Goal: Information Seeking & Learning: Find contact information

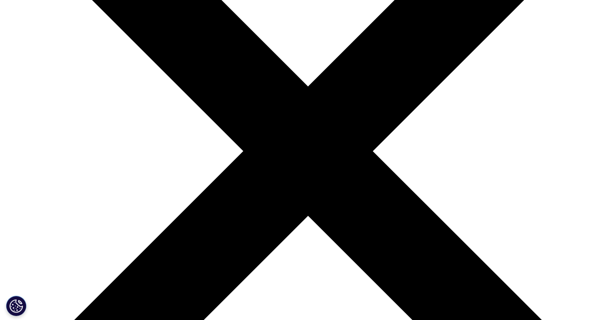
scroll to position [164, 0]
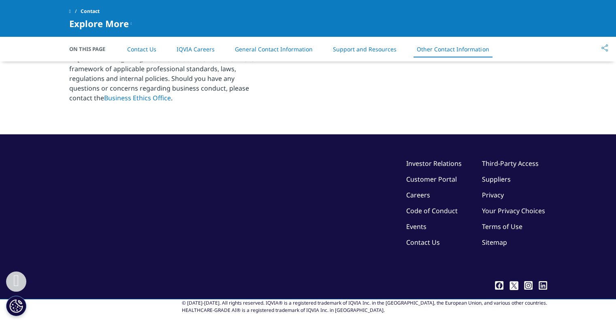
scroll to position [1352, 0]
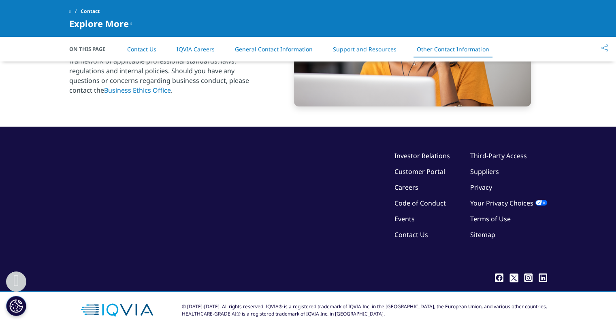
click at [474, 231] on link "Sitemap" at bounding box center [482, 234] width 25 height 9
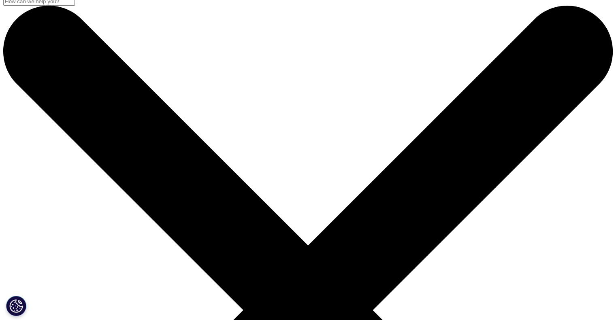
scroll to position [8, 0]
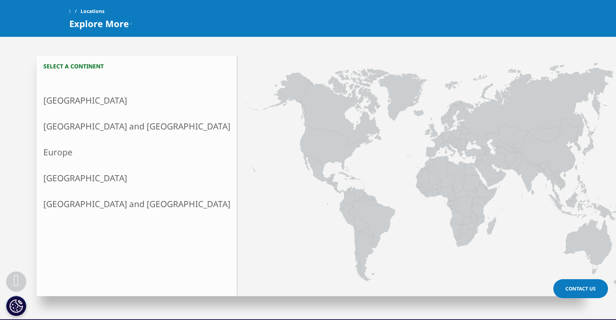
scroll to position [183, 0]
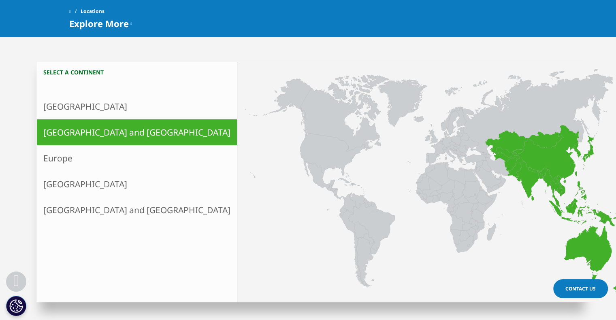
click at [517, 160] on icon at bounding box center [548, 154] width 62 height 58
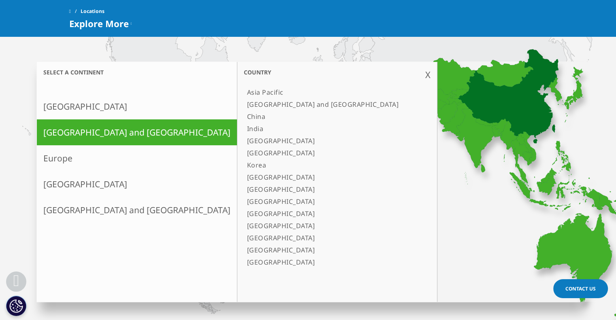
click at [244, 117] on link "China" at bounding box center [333, 117] width 179 height 12
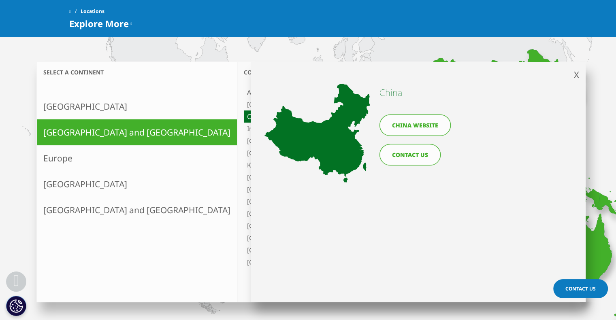
click at [411, 126] on link "China website" at bounding box center [414, 125] width 71 height 21
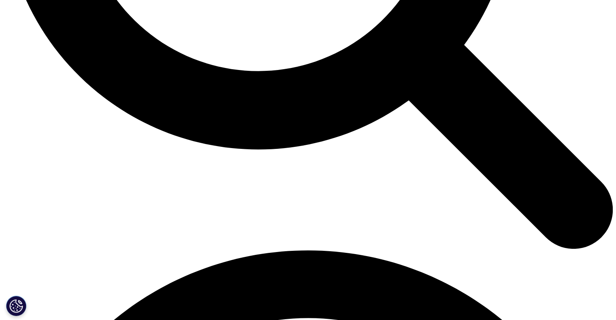
scroll to position [1004, 0]
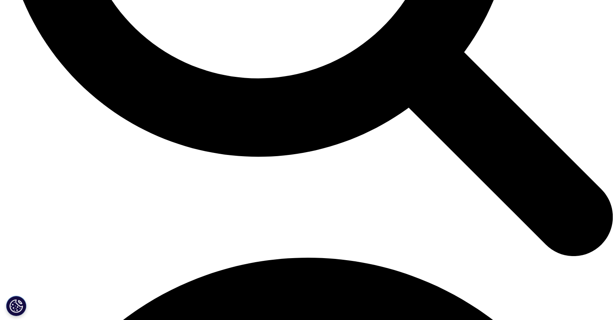
scroll to position [964, 0]
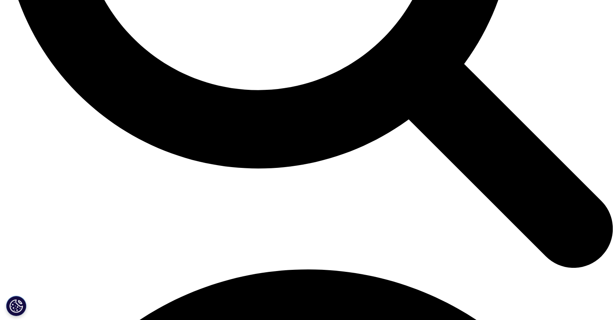
drag, startPoint x: 221, startPoint y: 147, endPoint x: 289, endPoint y: 150, distance: 68.1
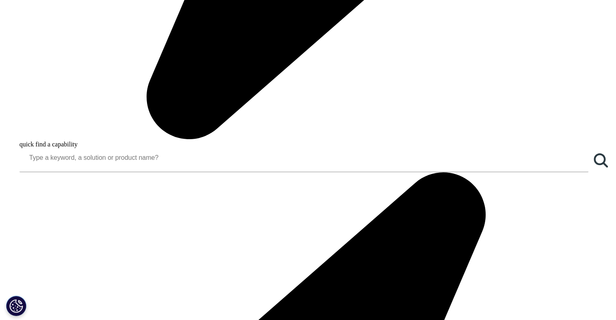
copy p "Metroplaza Tower One"
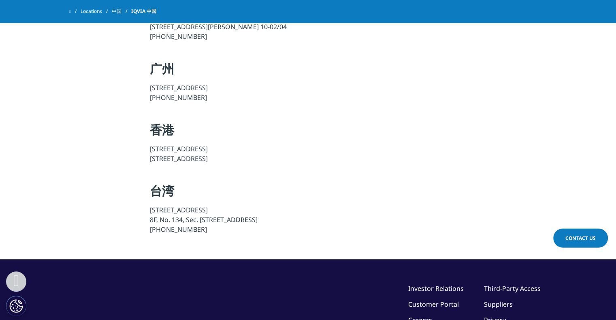
drag, startPoint x: 218, startPoint y: 139, endPoint x: 345, endPoint y: 137, distance: 126.8
click at [345, 144] on p "[STREET_ADDRESS]" at bounding box center [308, 156] width 316 height 24
